Goal: Information Seeking & Learning: Stay updated

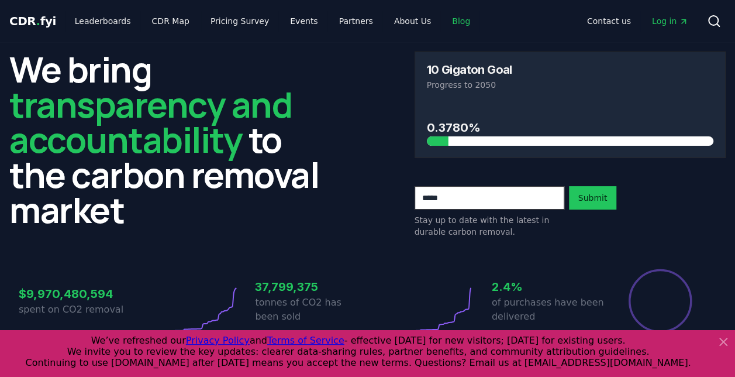
click at [443, 18] on link "Blog" at bounding box center [461, 21] width 37 height 21
click at [443, 19] on link "Blog" at bounding box center [461, 21] width 37 height 21
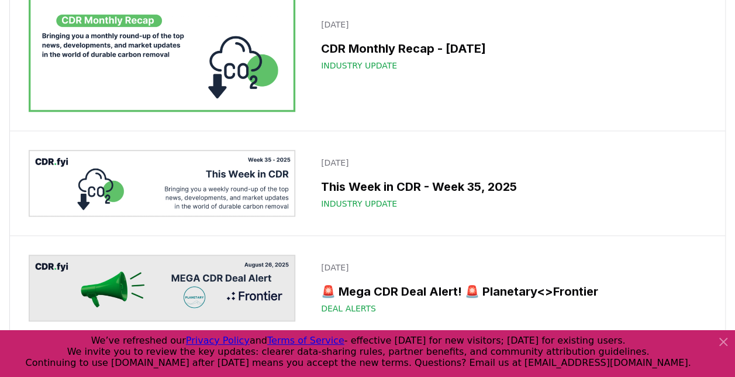
scroll to position [409, 0]
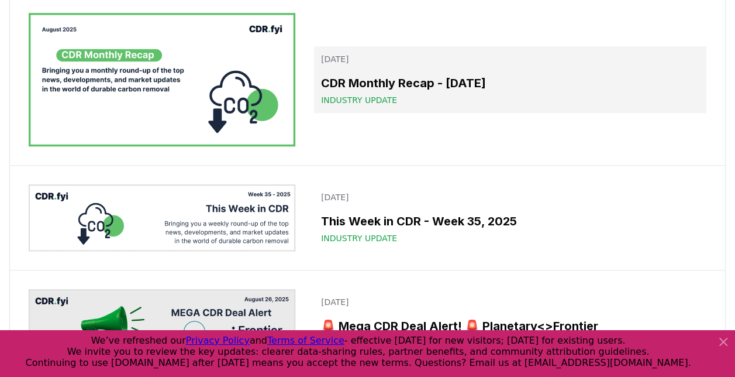
click at [443, 92] on h3 "CDR Monthly Recap - [DATE]" at bounding box center [510, 83] width 378 height 18
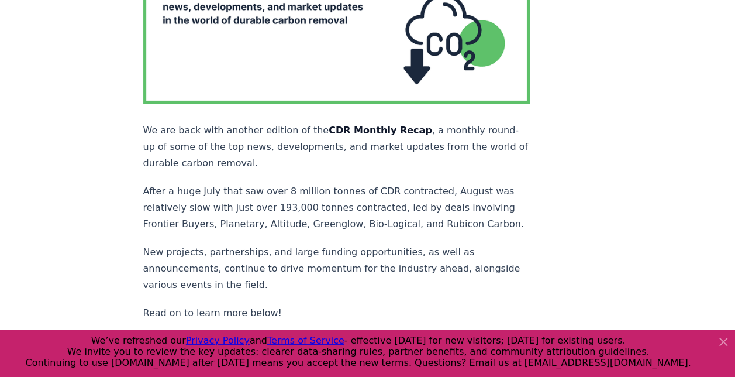
scroll to position [234, 0]
